Goal: Task Accomplishment & Management: Use online tool/utility

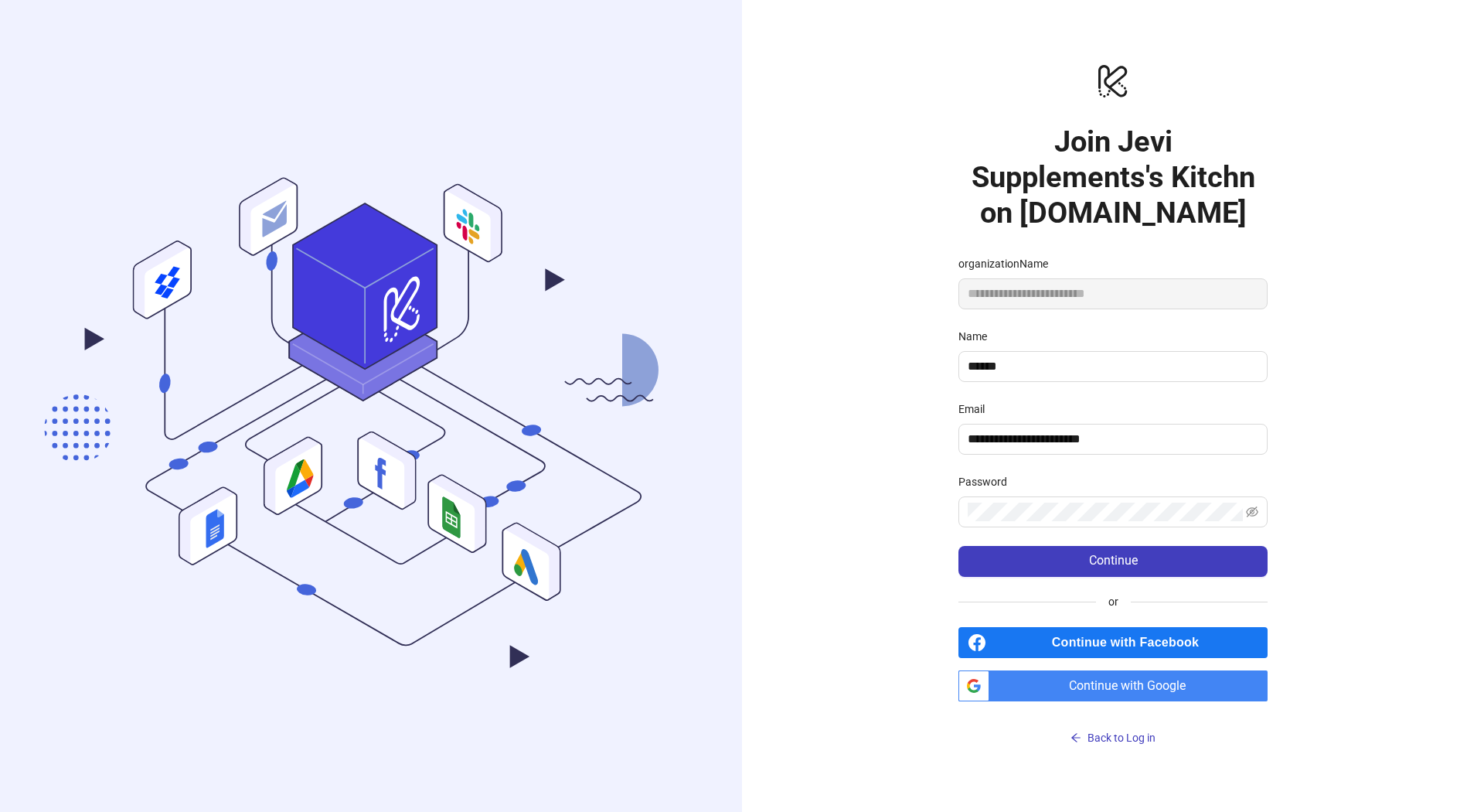
click at [915, 541] on div "**********" at bounding box center [1113, 406] width 742 height 812
click at [883, 496] on div "**********" at bounding box center [1113, 406] width 742 height 812
click at [1114, 557] on span "Continue" at bounding box center [1114, 561] width 49 height 14
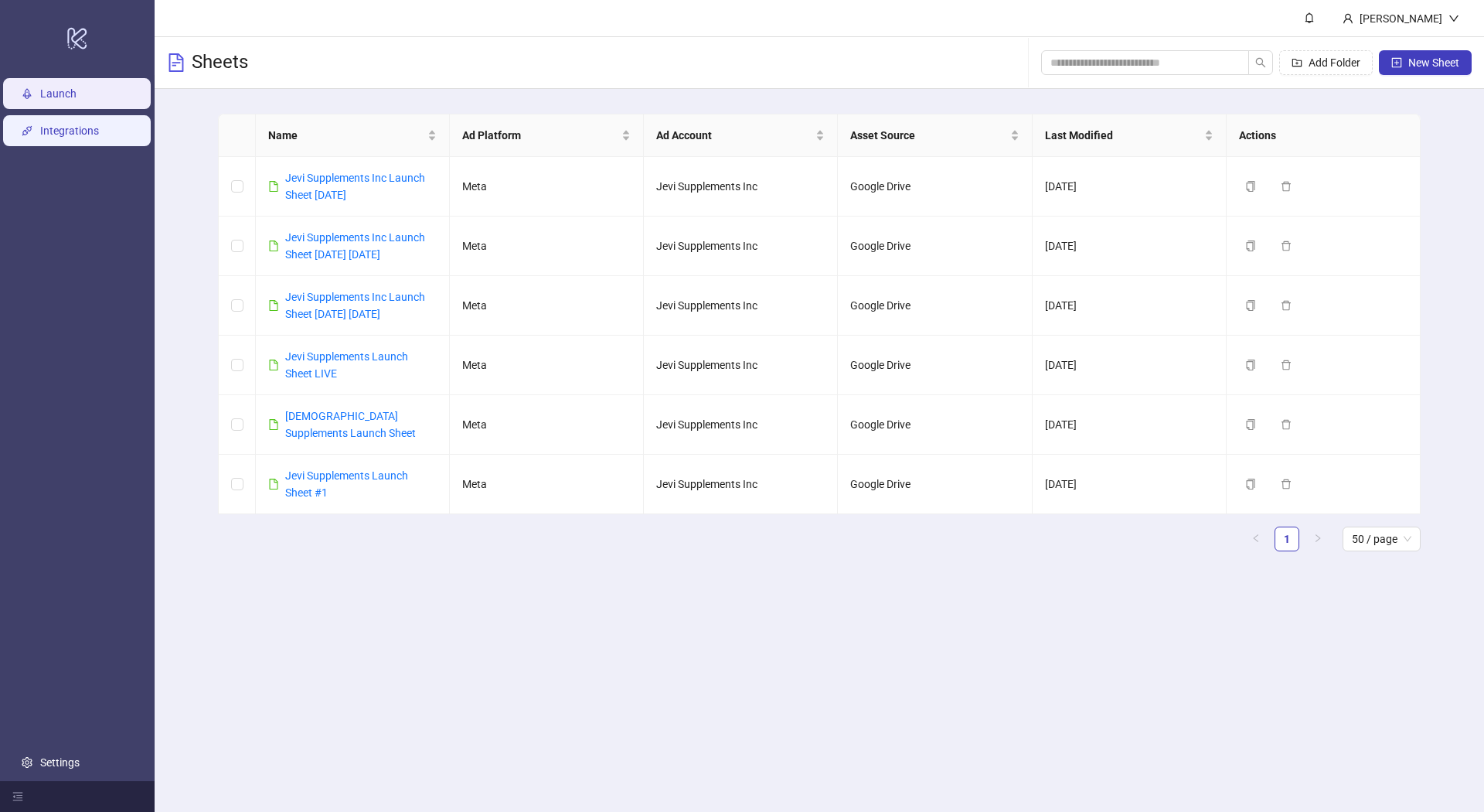
click at [68, 134] on link "Integrations" at bounding box center [69, 131] width 59 height 12
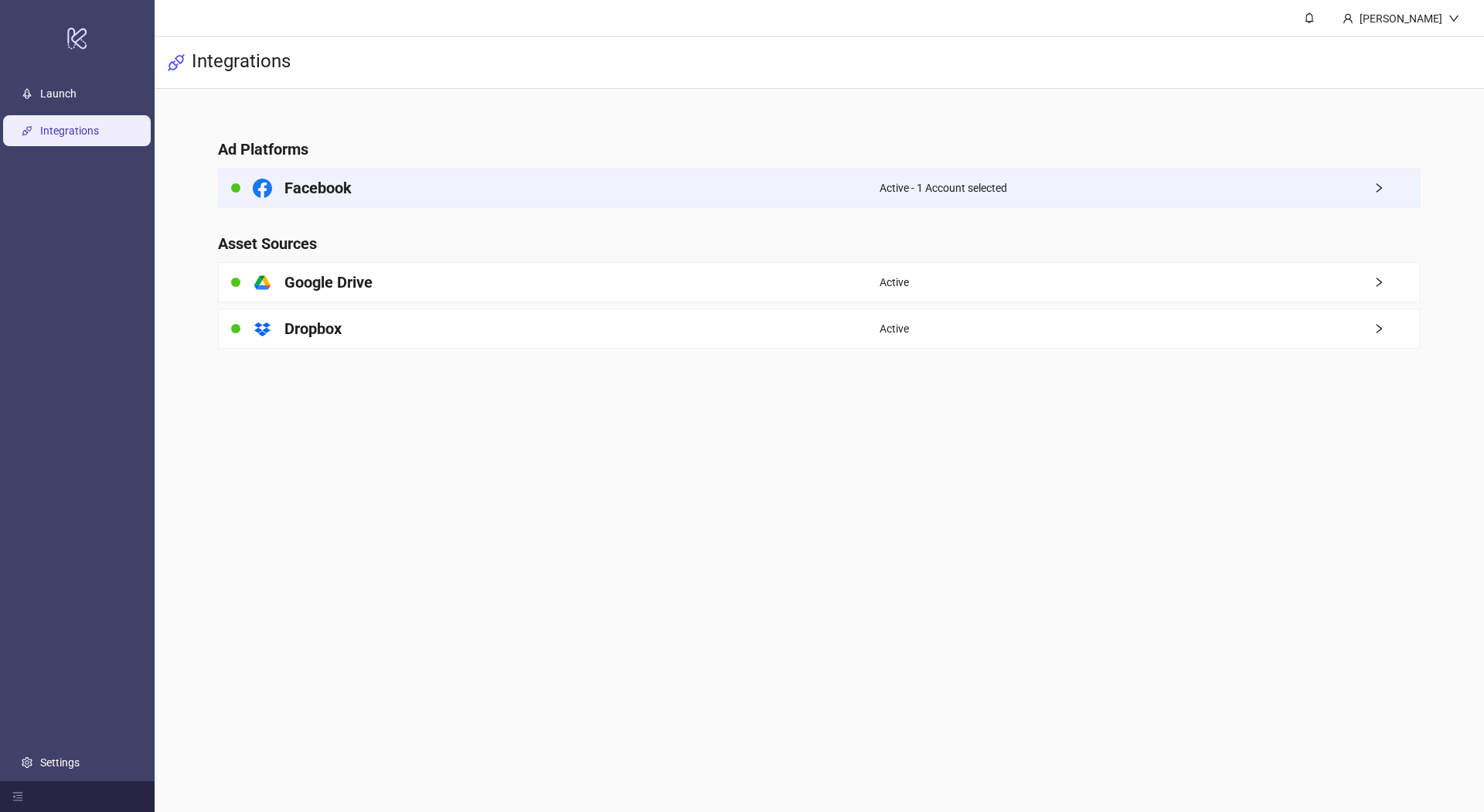
click at [698, 182] on div "Facebook" at bounding box center [549, 187] width 661 height 39
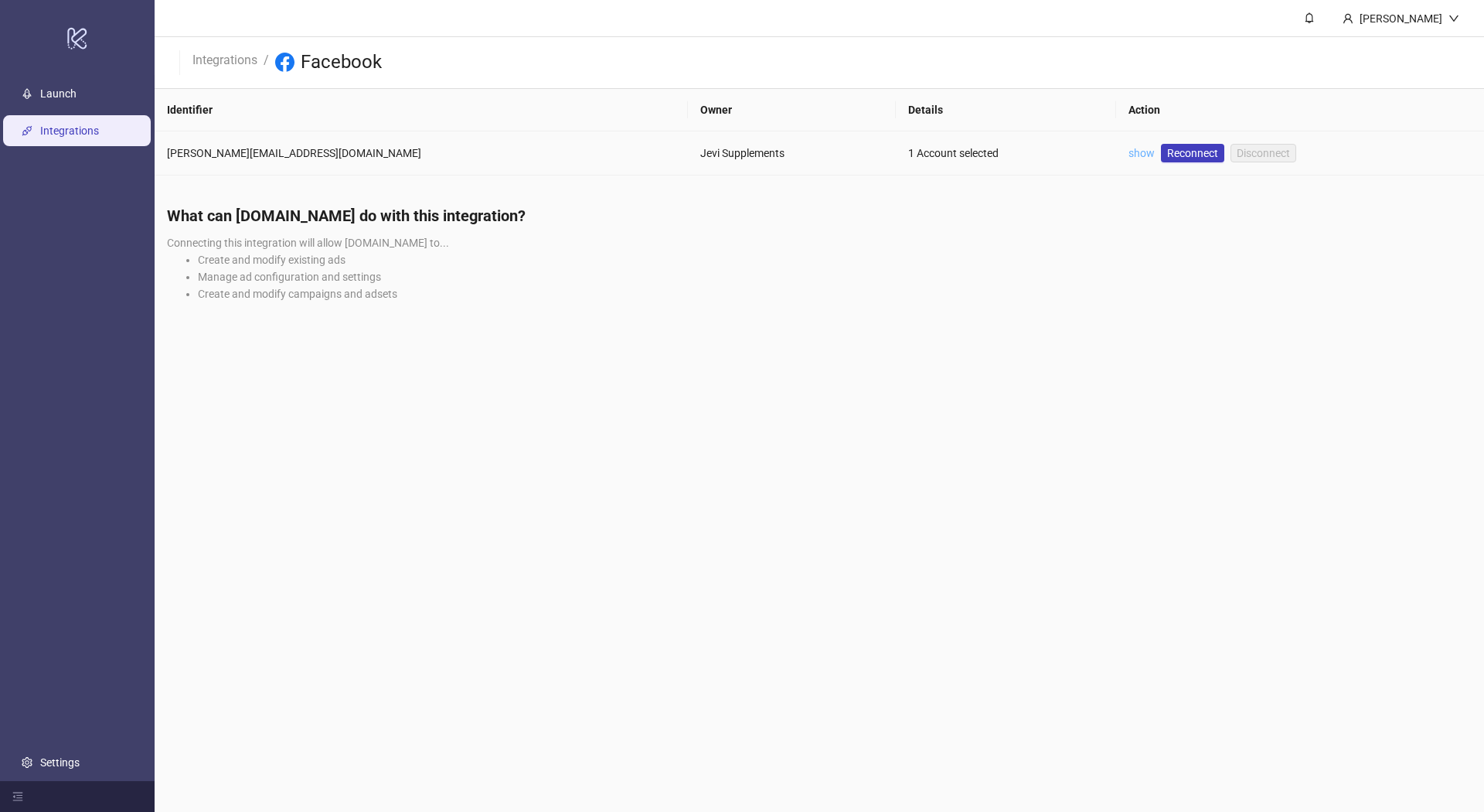
click at [1129, 155] on link "show" at bounding box center [1142, 153] width 26 height 12
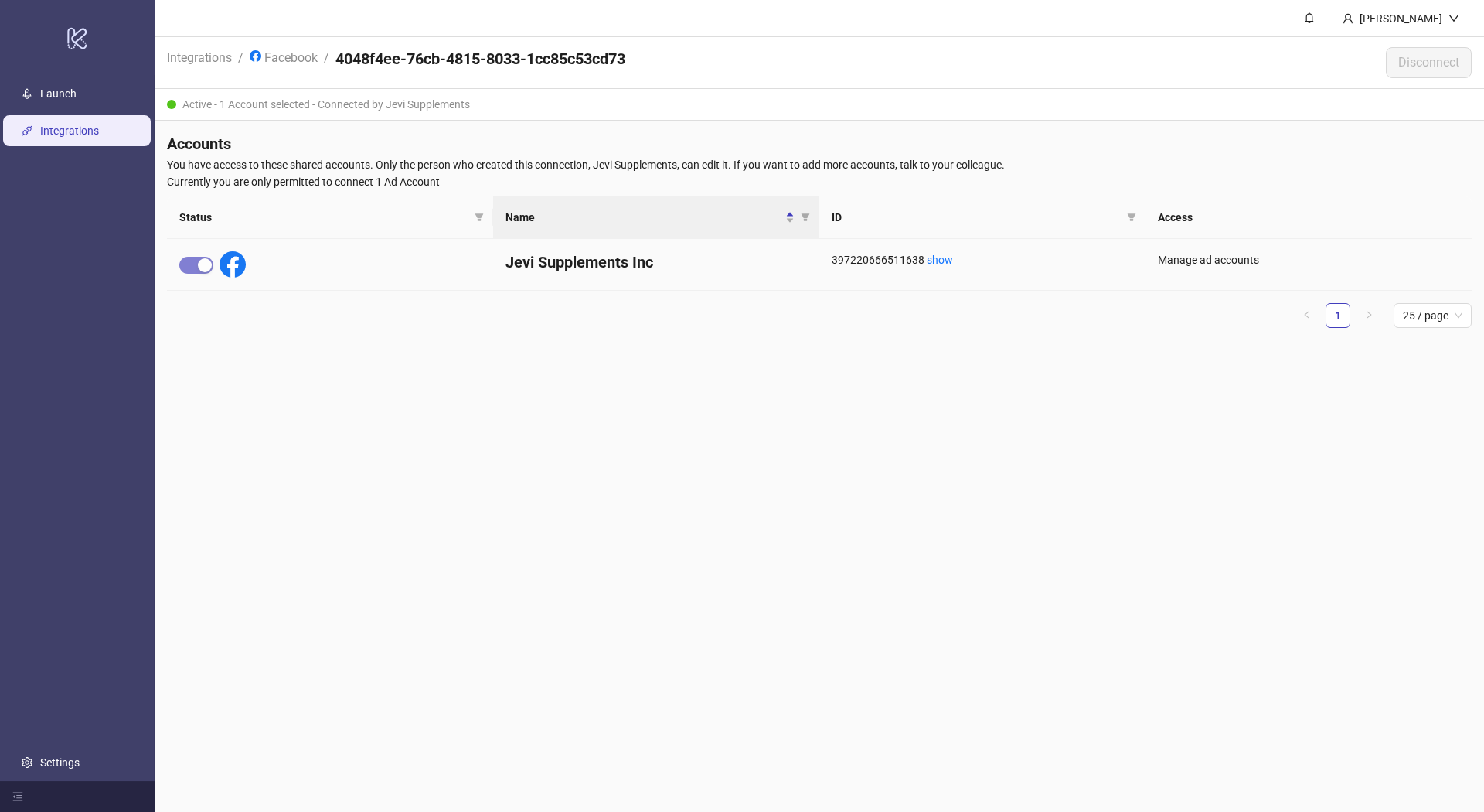
drag, startPoint x: 1209, startPoint y: 264, endPoint x: 1166, endPoint y: 268, distance: 43.2
click at [1209, 264] on div "Manage ad accounts" at bounding box center [1309, 260] width 302 height 17
click at [76, 95] on link "Launch" at bounding box center [58, 94] width 36 height 12
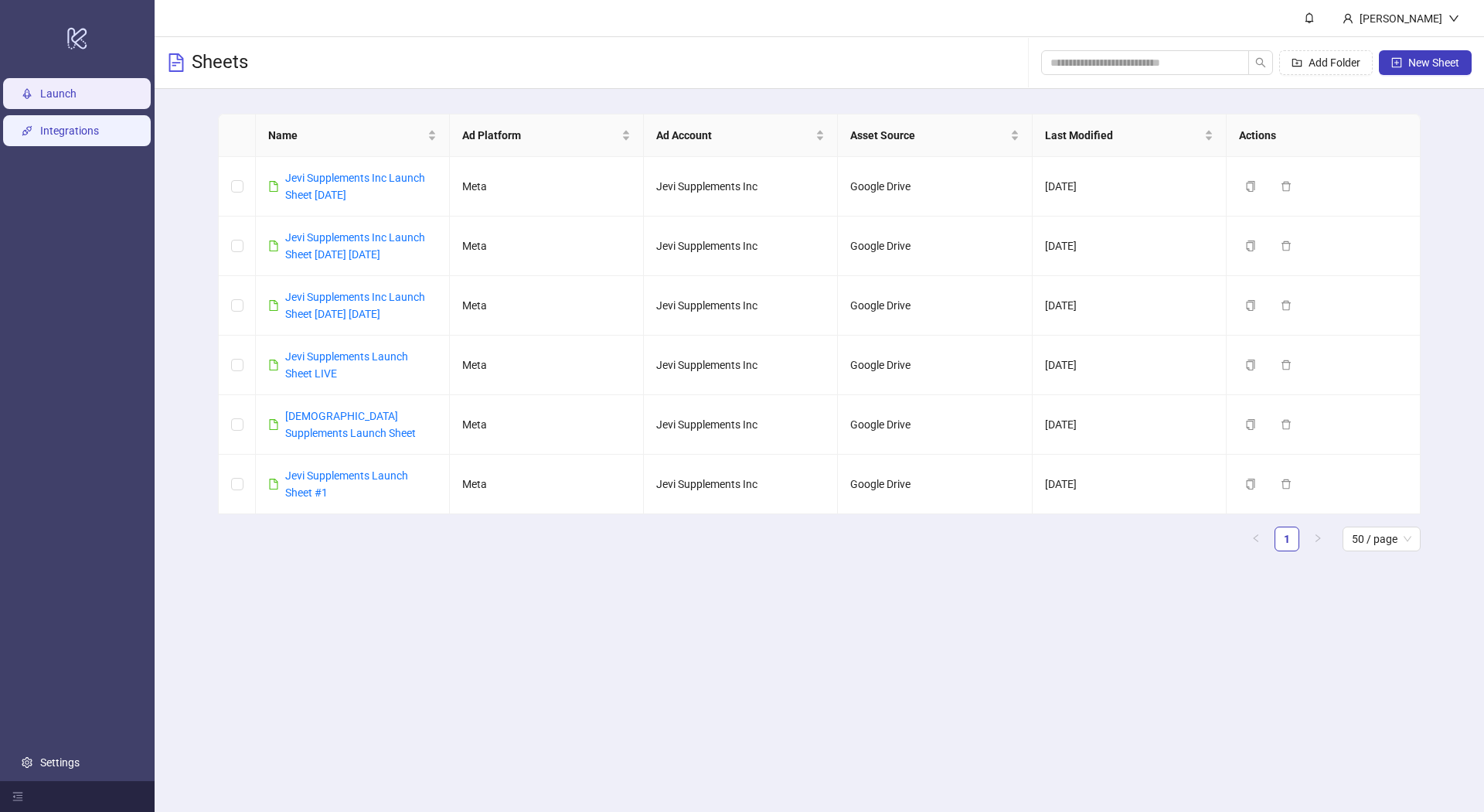
click at [78, 137] on link "Integrations" at bounding box center [69, 131] width 59 height 12
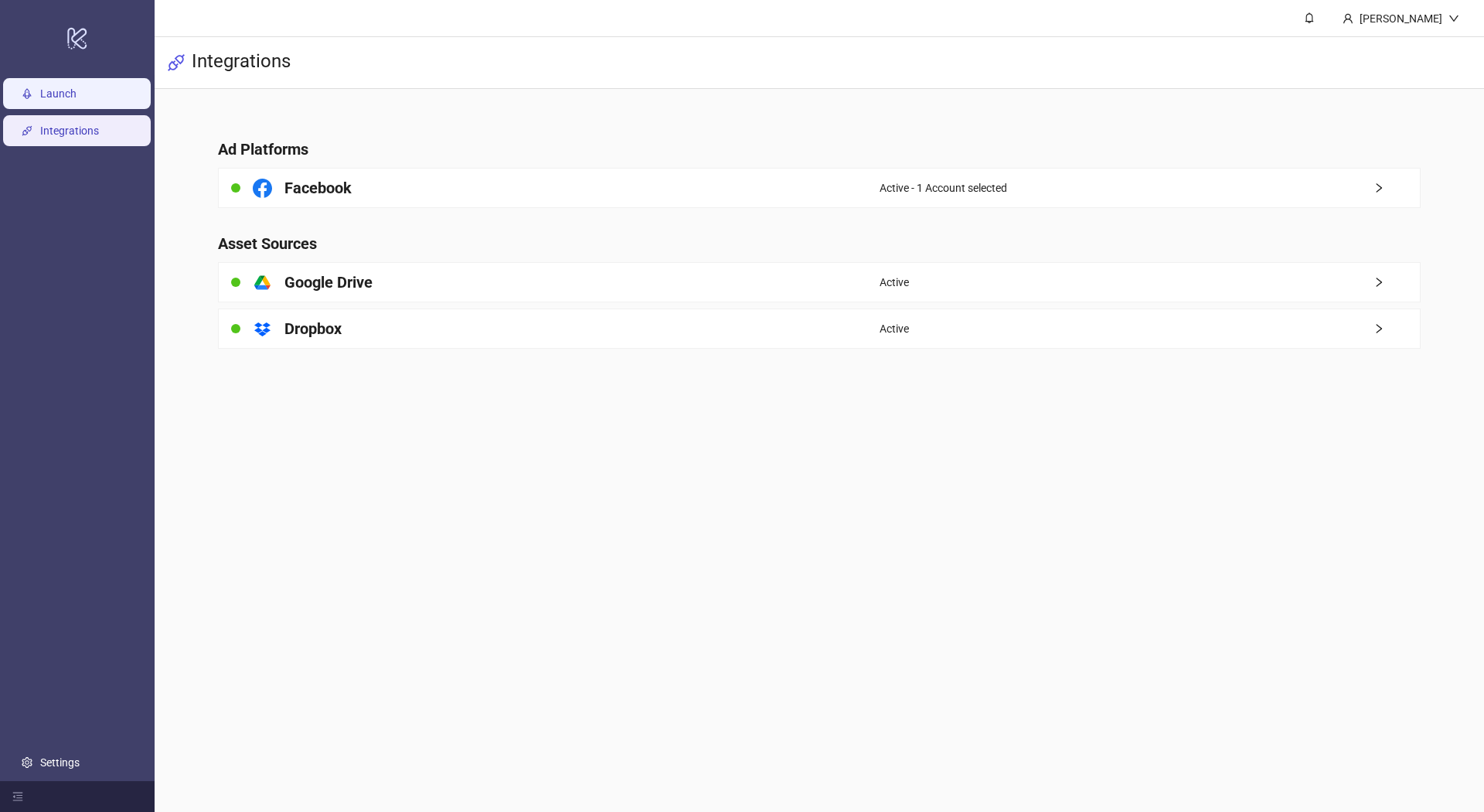
click at [75, 98] on link "Launch" at bounding box center [58, 94] width 36 height 12
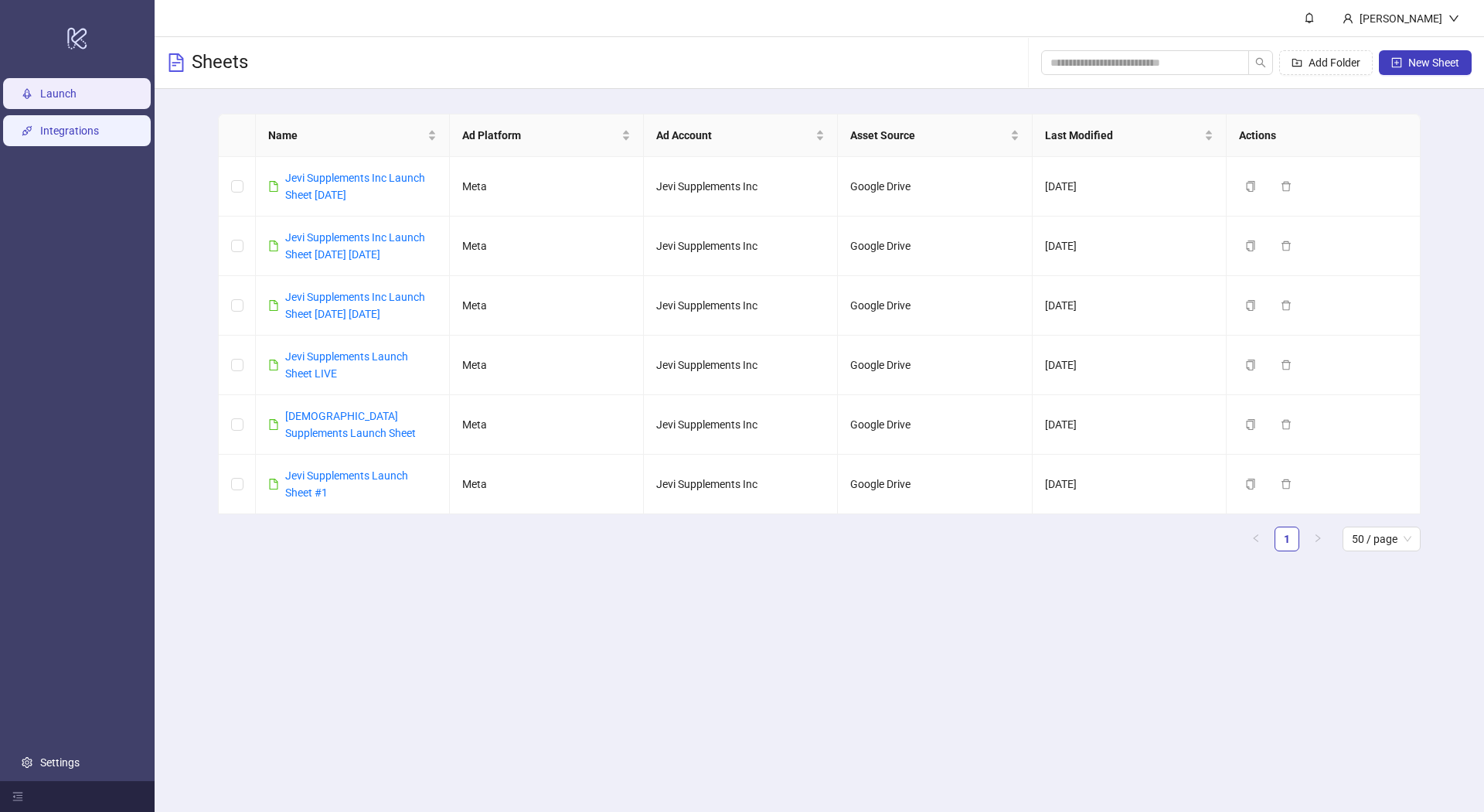
click at [62, 125] on link "Integrations" at bounding box center [69, 131] width 59 height 12
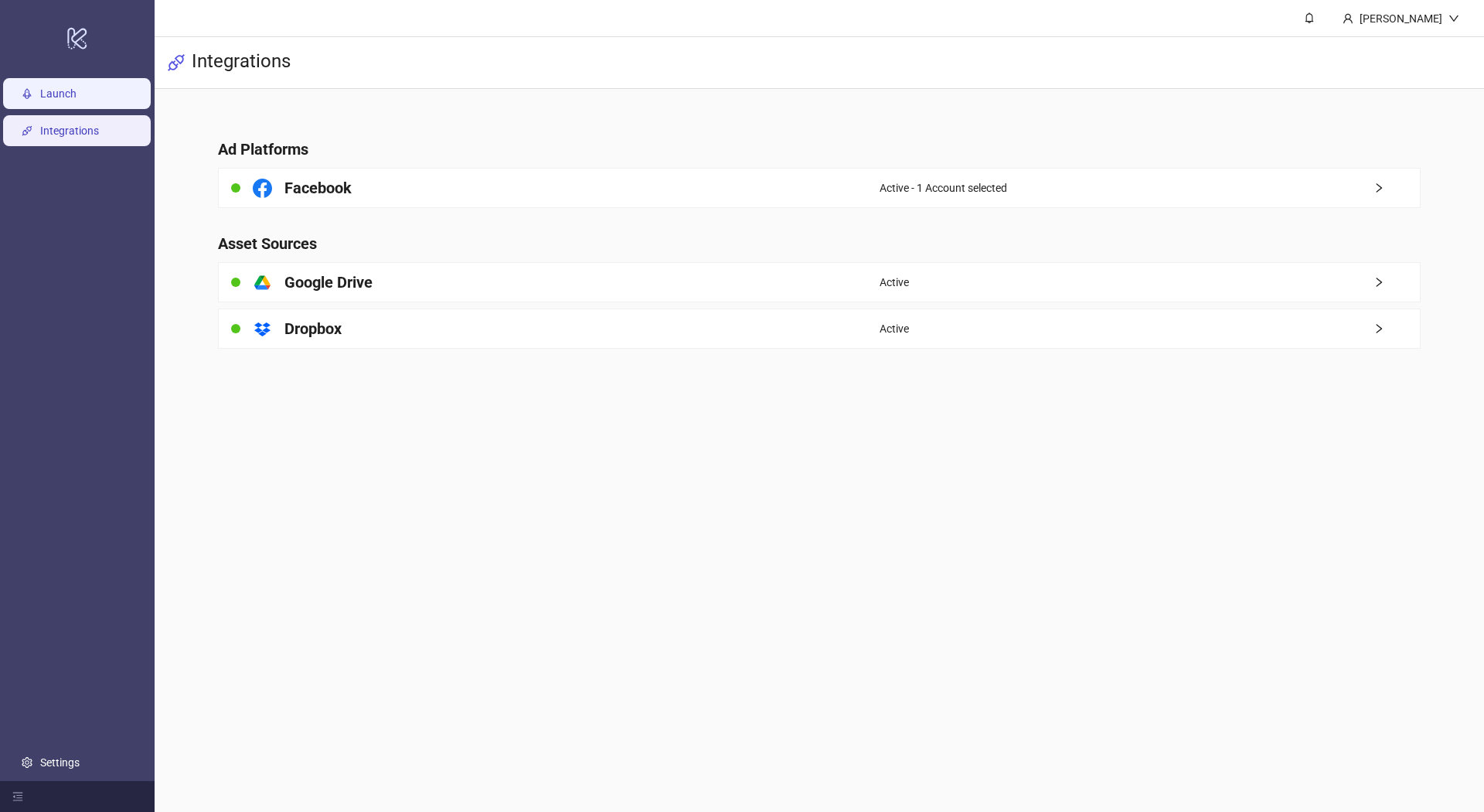
click at [71, 100] on link "Launch" at bounding box center [58, 94] width 36 height 12
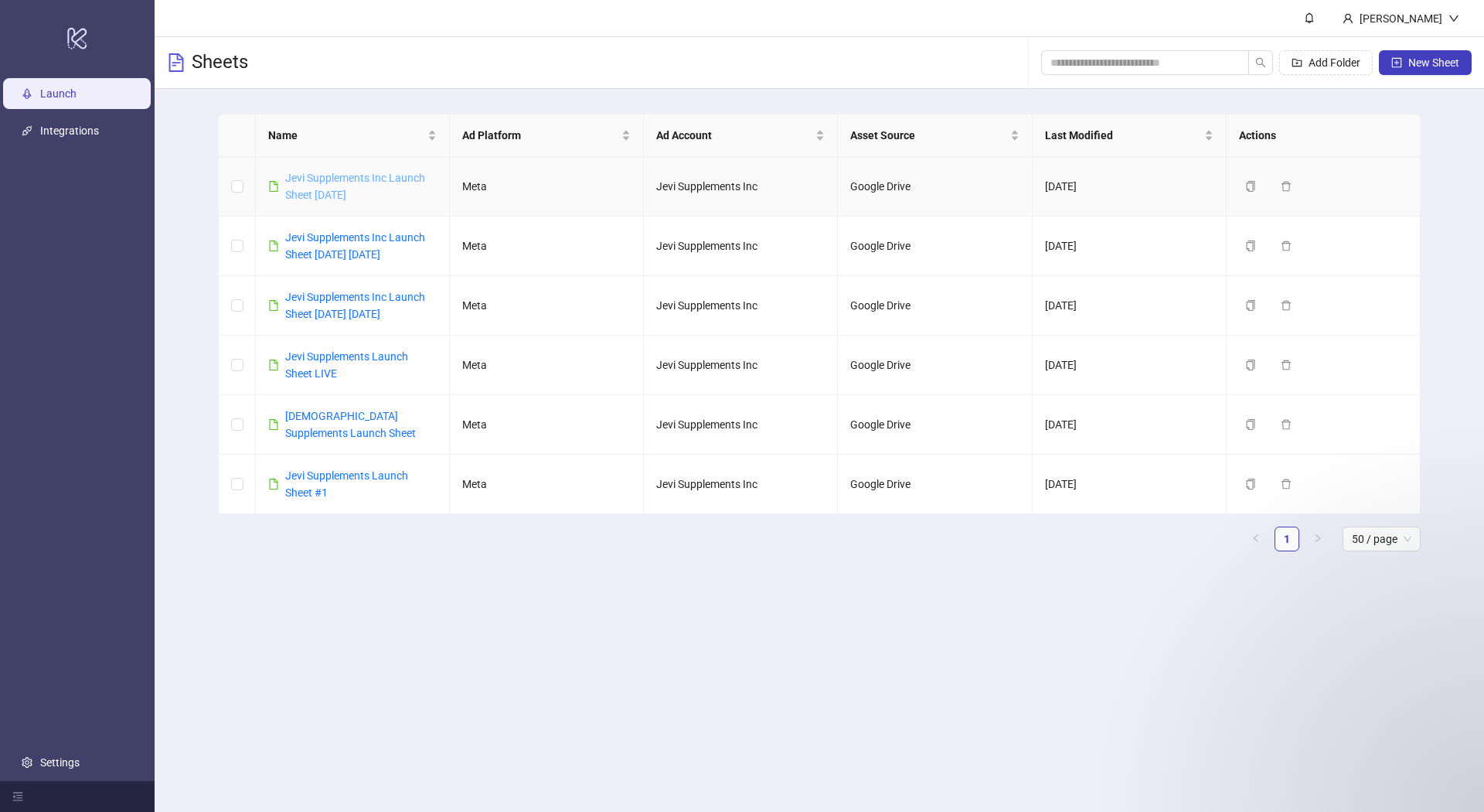
click at [318, 192] on link "Jevi Supplements Inc Launch Sheet [DATE]" at bounding box center [355, 186] width 140 height 29
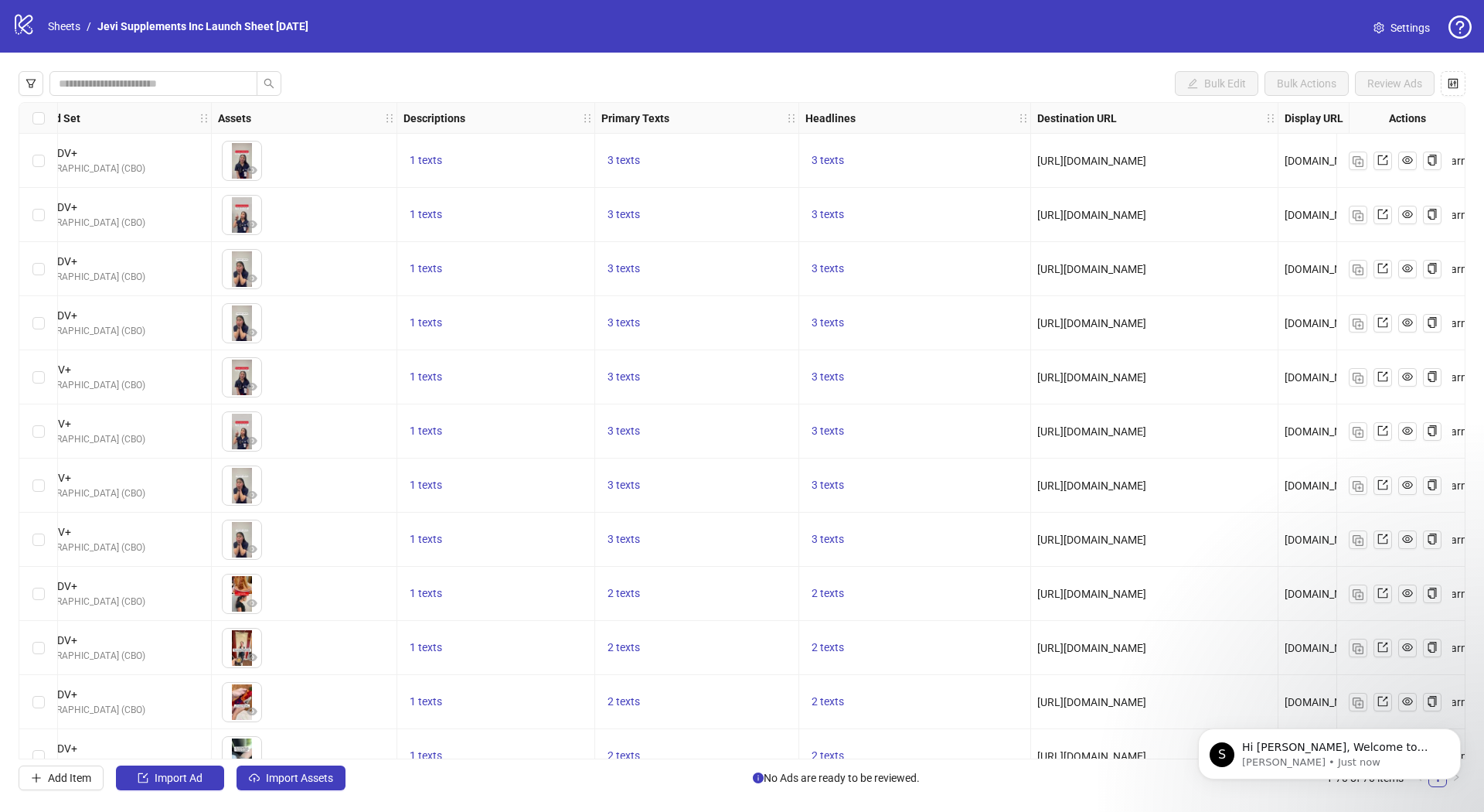
scroll to position [0, 576]
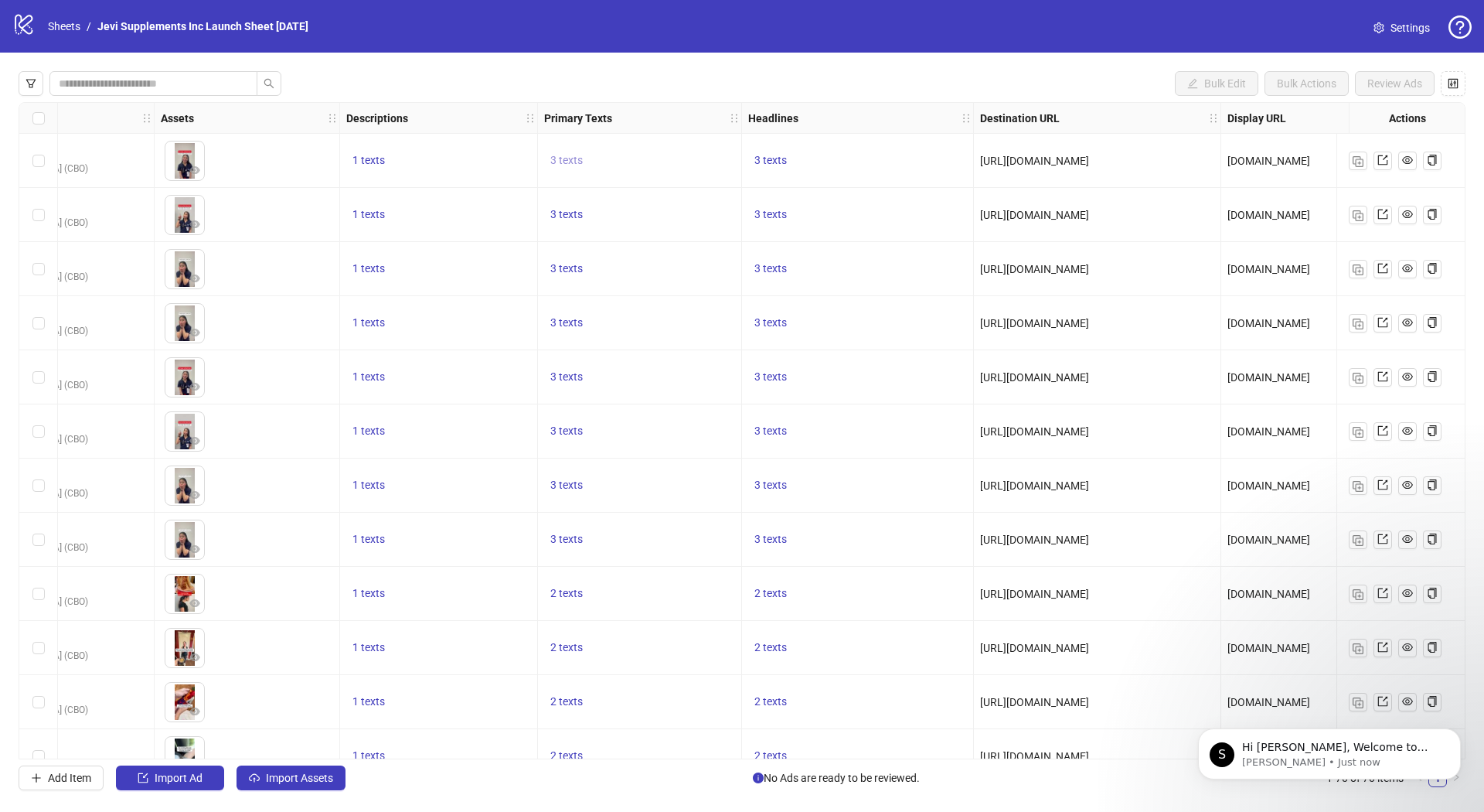
click at [568, 162] on span "3 texts" at bounding box center [566, 159] width 32 height 12
click at [799, 149] on button "button" at bounding box center [808, 157] width 25 height 25
click at [801, 149] on button "button" at bounding box center [808, 148] width 25 height 25
click at [717, 68] on div "Bulk Edit Bulk Actions Review Ads Ad Format Ad Name Campaign & Ad Set Assets De…" at bounding box center [742, 431] width 1484 height 756
click at [1455, 81] on icon "control" at bounding box center [1454, 83] width 10 height 10
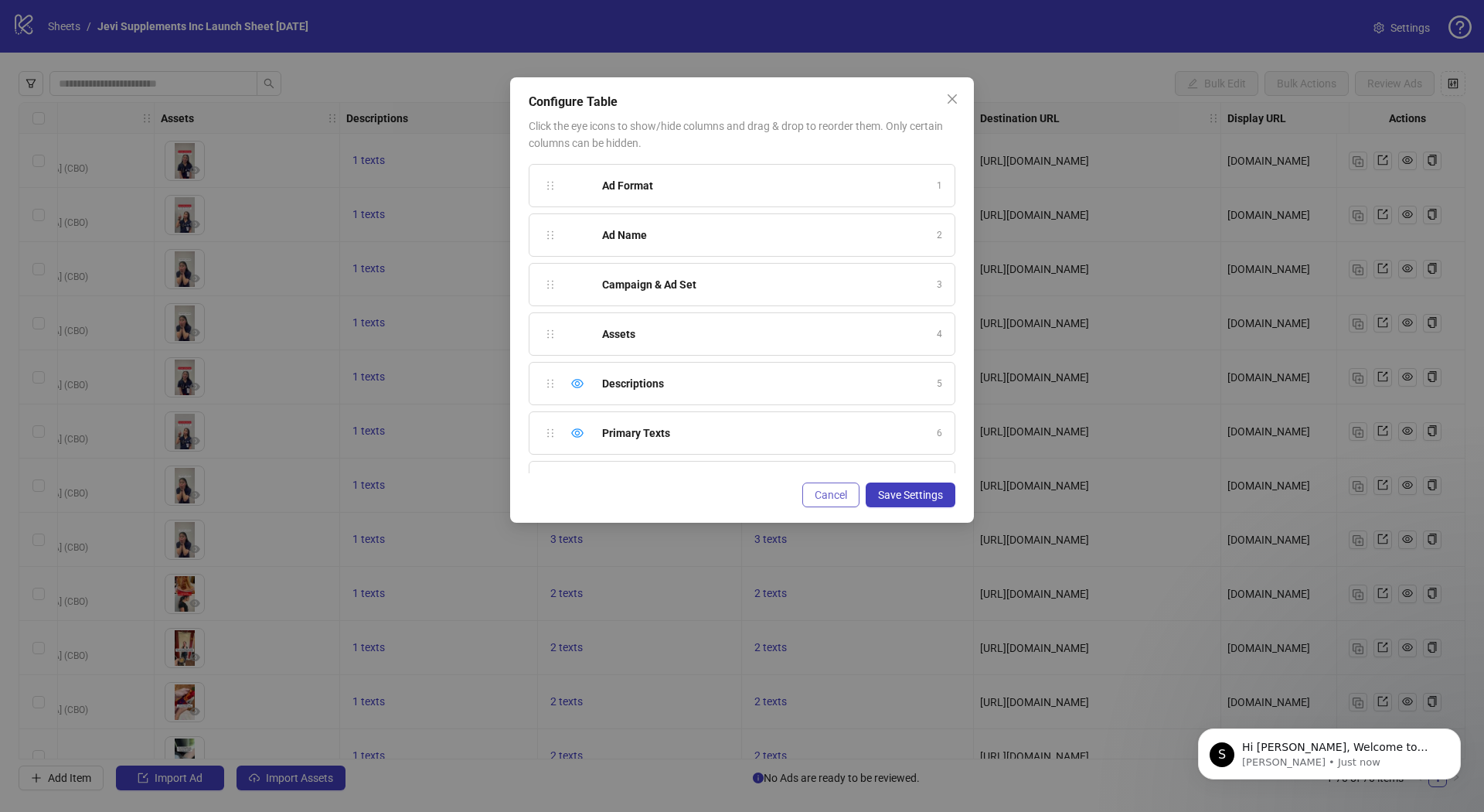
click at [830, 497] on span "Cancel" at bounding box center [830, 495] width 32 height 12
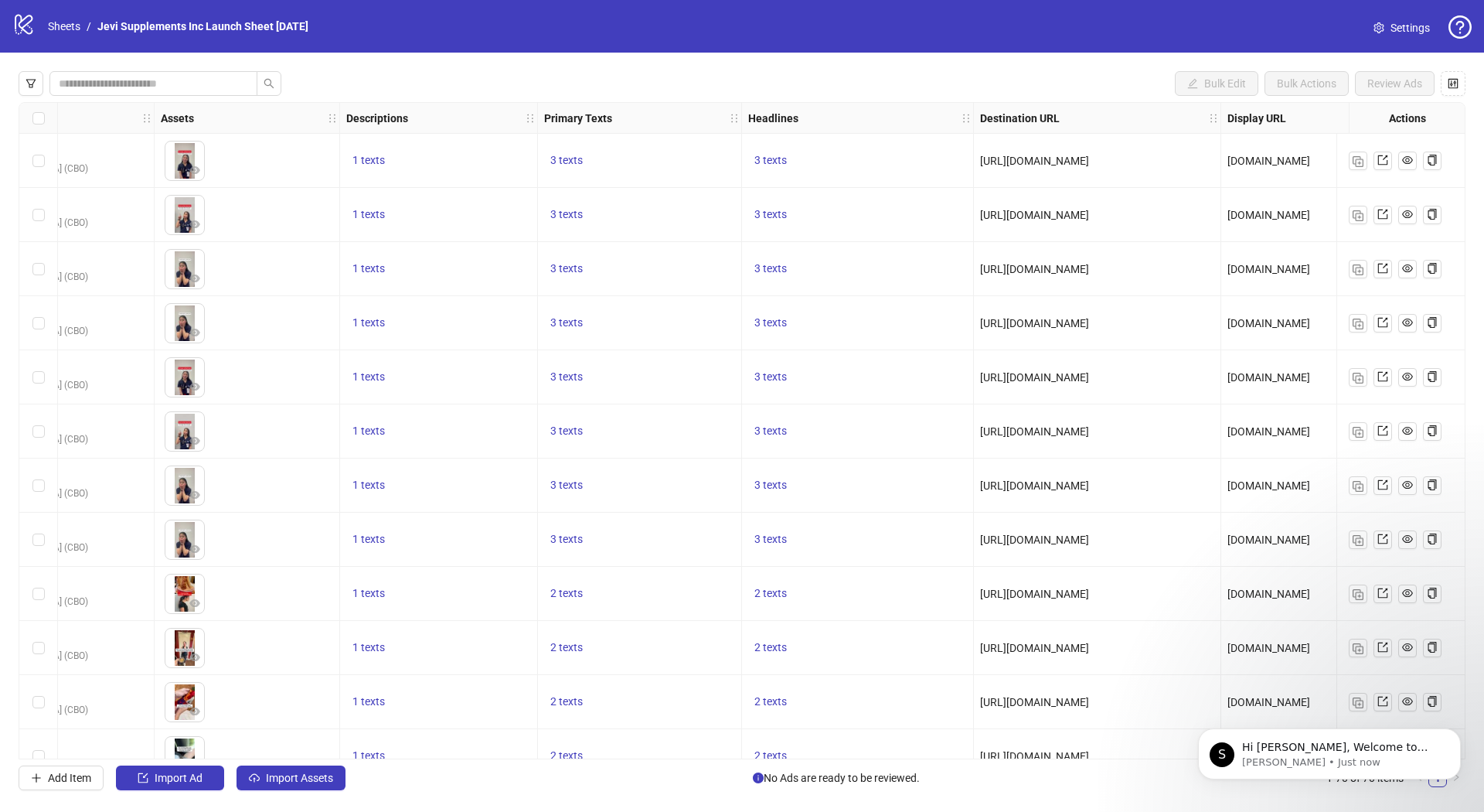
click at [830, 497] on body "logo/logo-mobile Sheets / Jevi Supplements Inc Launch Sheet [DATE] Settings Bul…" at bounding box center [742, 406] width 1484 height 812
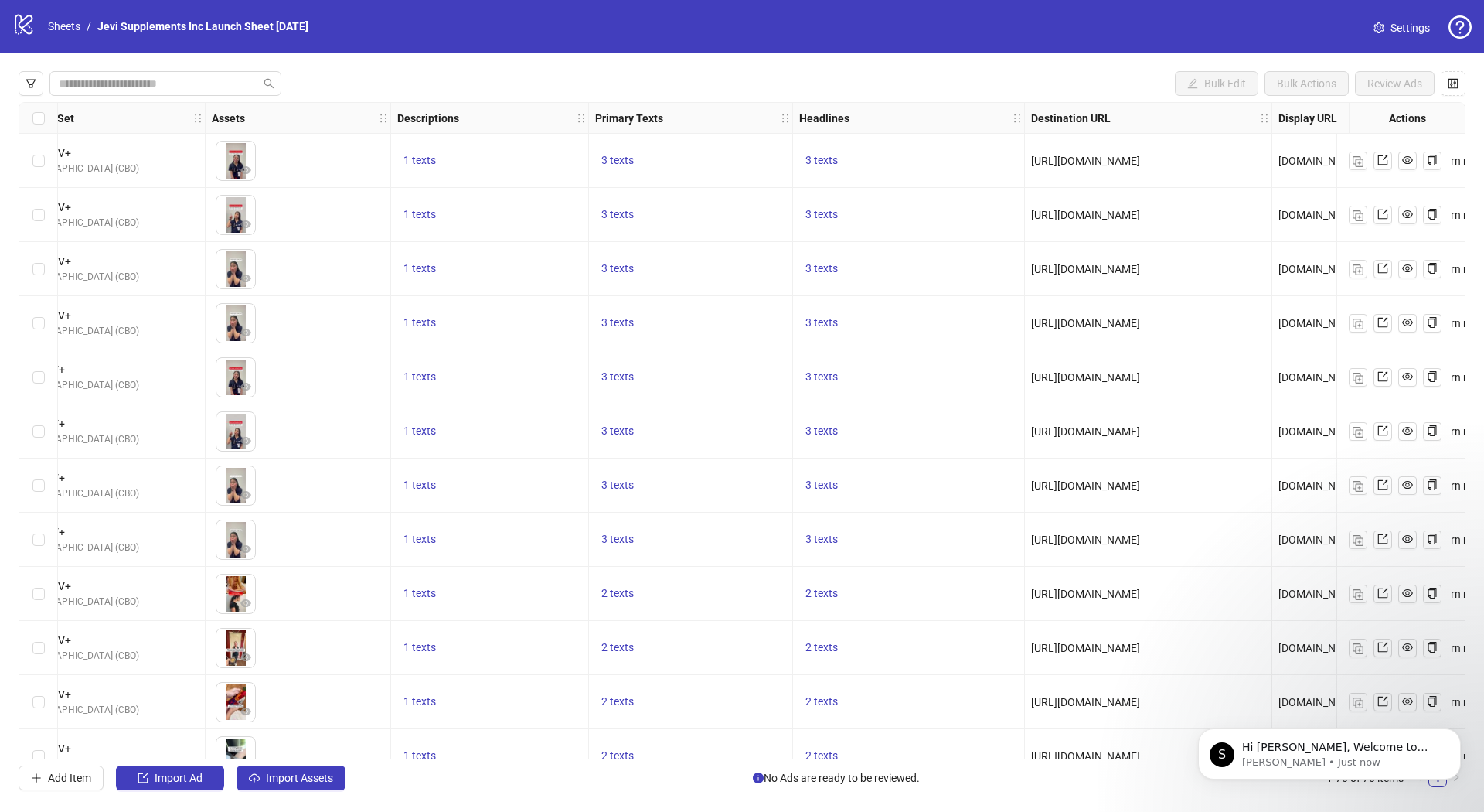
scroll to position [0, 519]
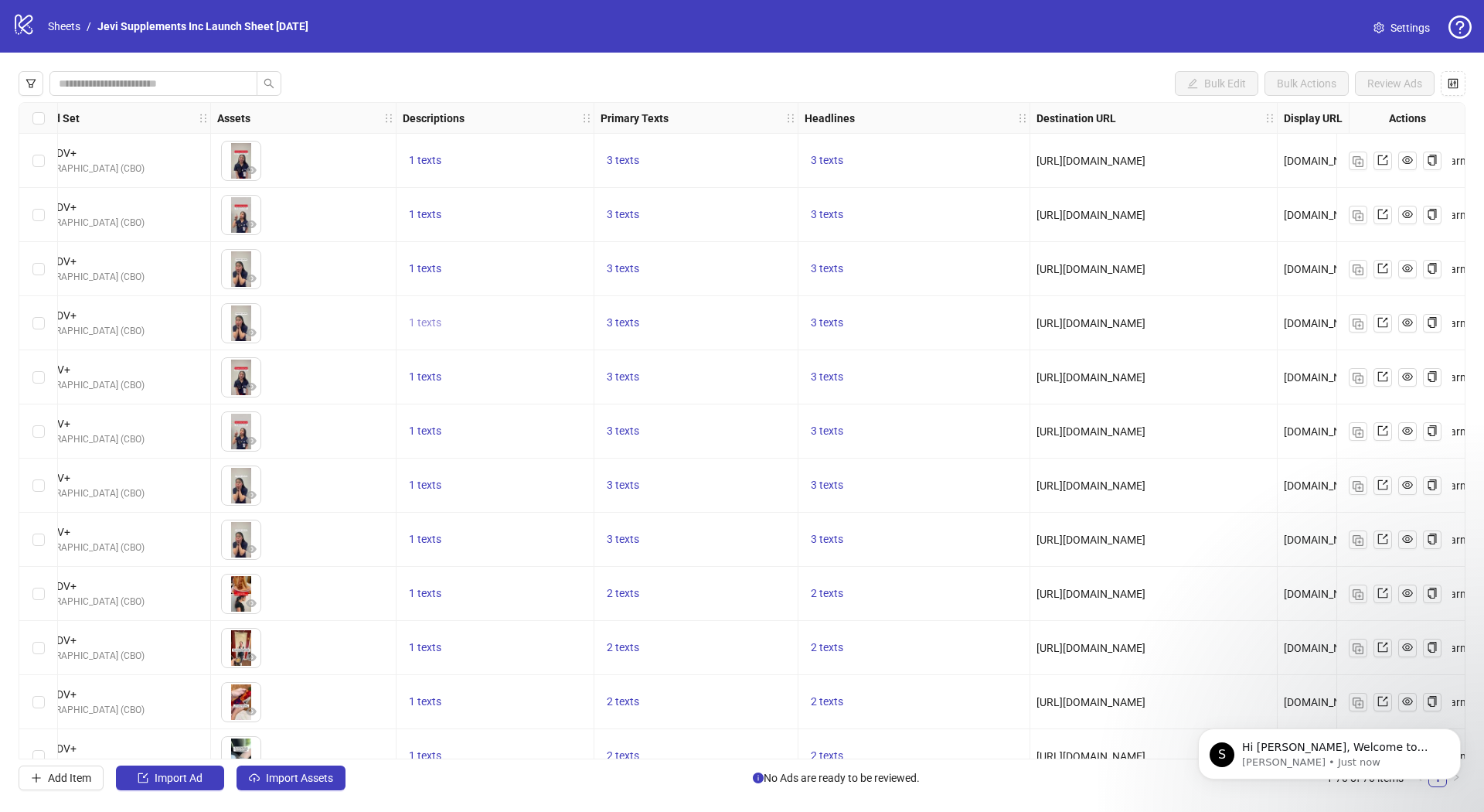
click at [433, 326] on span "1 texts" at bounding box center [425, 322] width 32 height 12
click at [484, 79] on div "Bulk Edit Bulk Actions Review Ads" at bounding box center [742, 83] width 1448 height 25
click at [1448, 88] on icon "control" at bounding box center [1454, 83] width 10 height 10
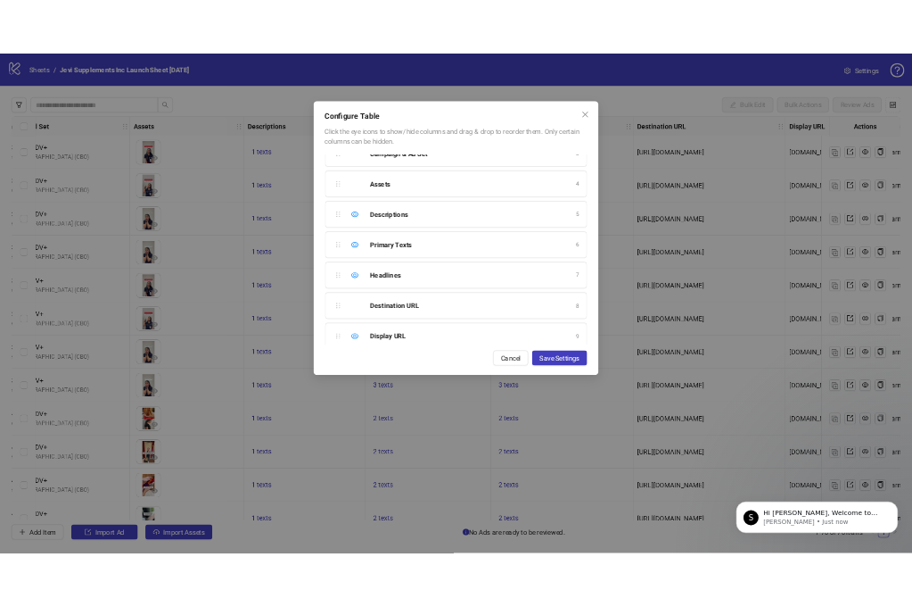
scroll to position [0, 0]
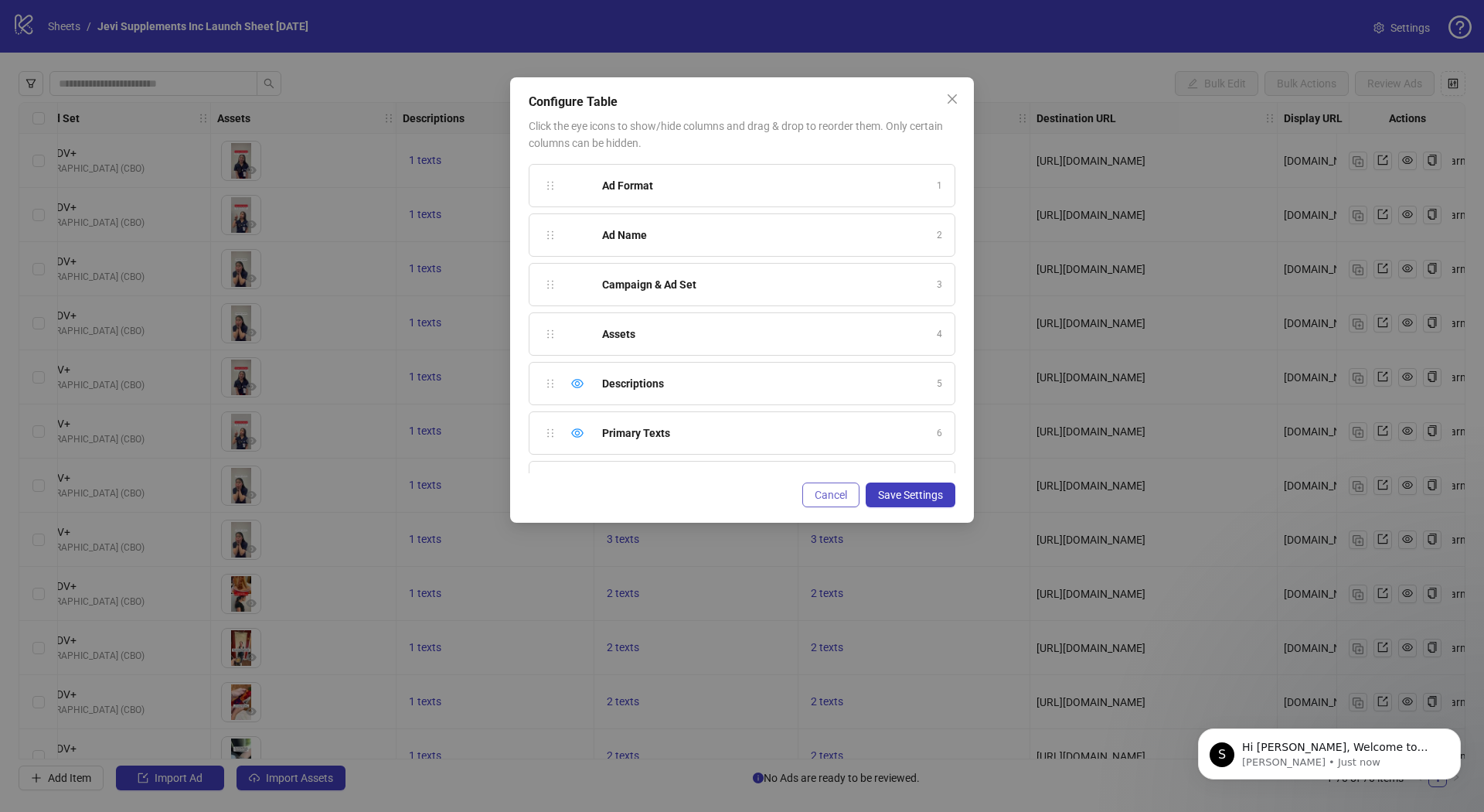
click at [836, 497] on span "Cancel" at bounding box center [830, 495] width 32 height 12
